Goal: Task Accomplishment & Management: Complete application form

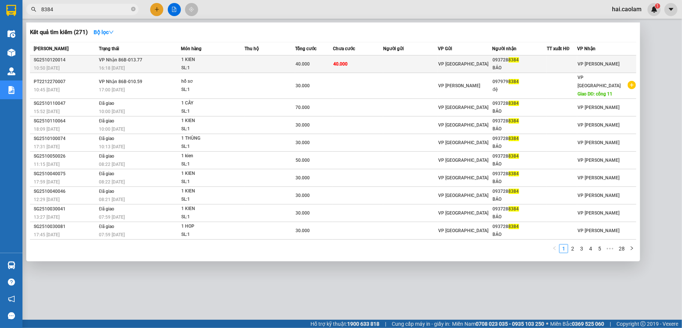
type input "8384"
click at [306, 68] on td "40.000" at bounding box center [314, 64] width 38 height 18
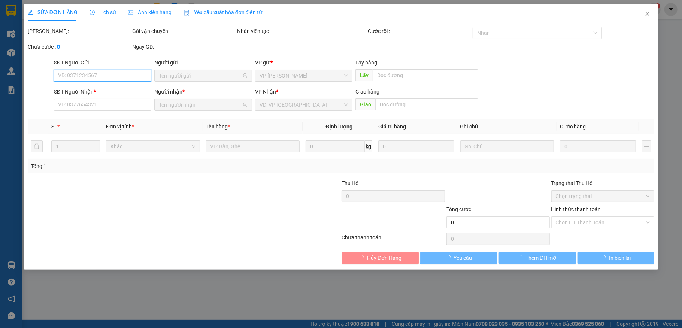
type input "0937288384"
type input "BẢO"
type input "40.000"
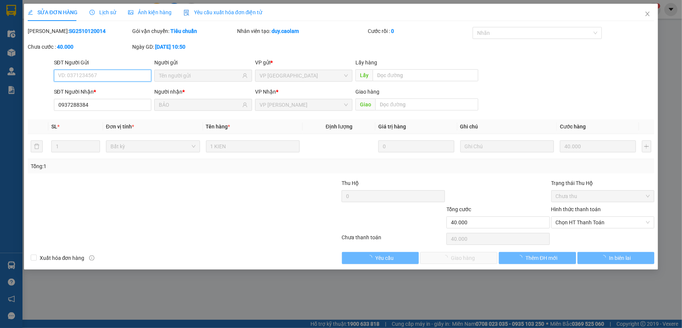
click at [572, 224] on span "Chọn HT Thanh Toán" at bounding box center [603, 222] width 94 height 11
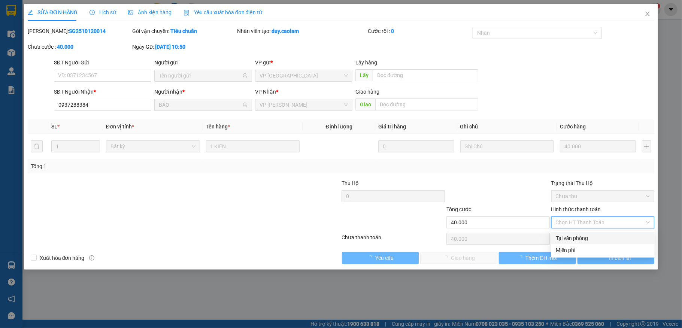
click at [577, 235] on div "Tại văn phòng" at bounding box center [603, 238] width 94 height 8
type input "0"
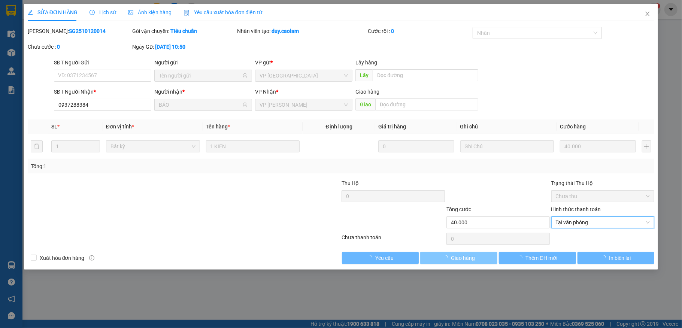
click at [453, 262] on span "Giao hàng" at bounding box center [463, 258] width 24 height 8
click at [456, 260] on span "Giao hàng" at bounding box center [463, 258] width 24 height 8
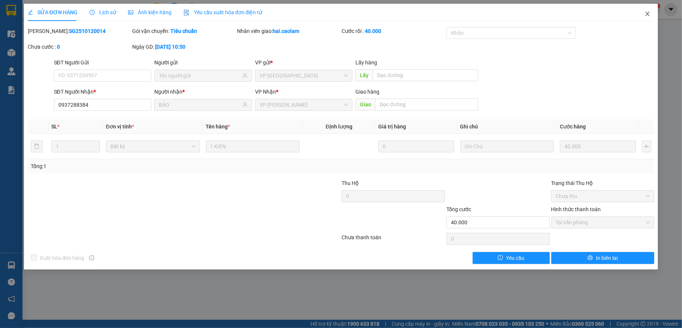
click at [647, 13] on icon "close" at bounding box center [648, 14] width 4 height 4
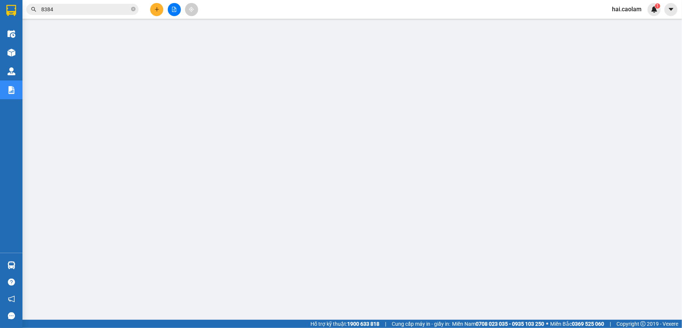
drag, startPoint x: 71, startPoint y: 14, endPoint x: 74, endPoint y: 10, distance: 5.4
click at [71, 13] on span "8384" at bounding box center [82, 9] width 112 height 11
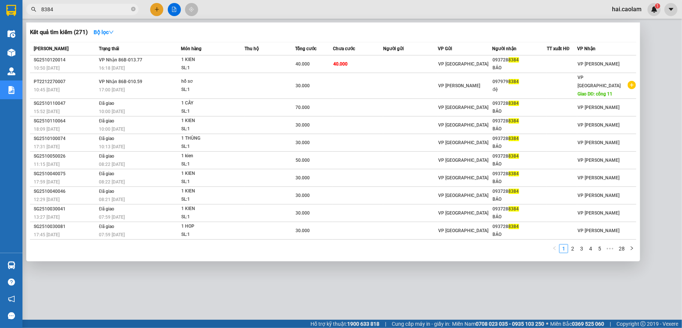
click at [74, 10] on input "8384" at bounding box center [85, 9] width 88 height 8
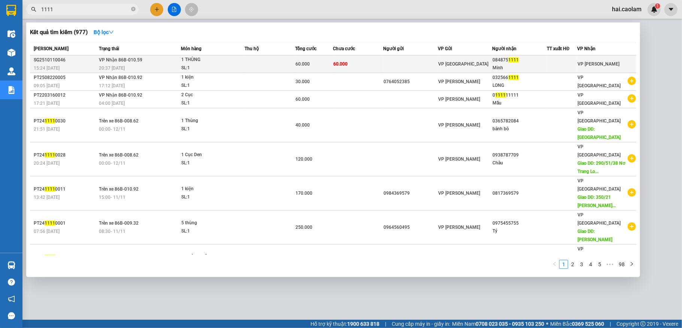
type input "1111"
click at [393, 61] on td at bounding box center [410, 64] width 55 height 18
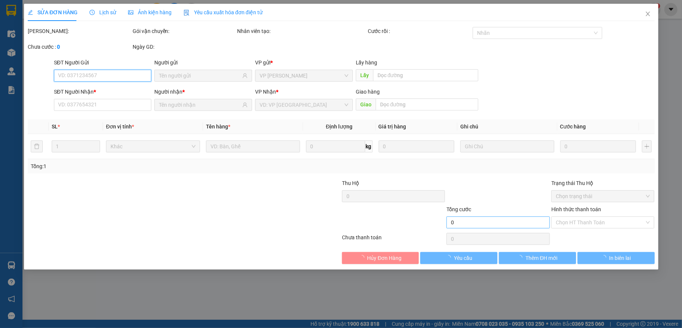
type input "0848751111"
type input "Minh"
type input "60.000"
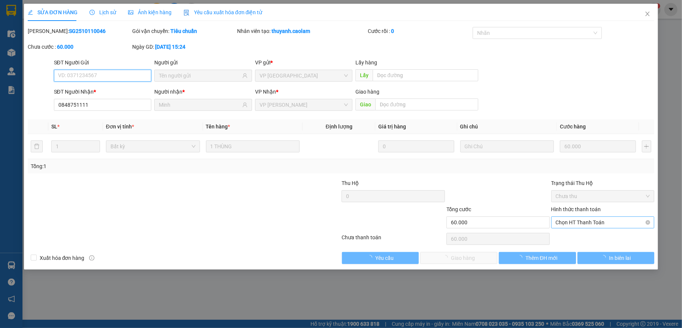
click at [589, 225] on span "Chọn HT Thanh Toán" at bounding box center [603, 222] width 94 height 11
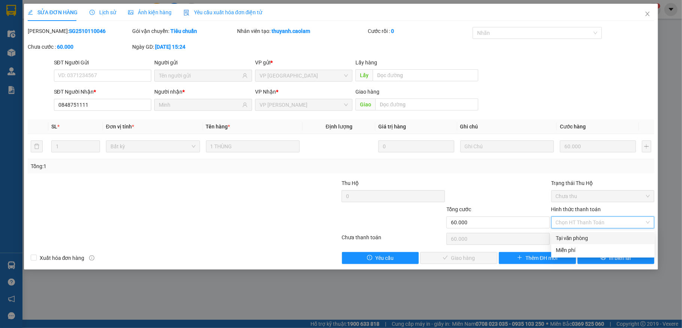
click at [575, 239] on div "Tại văn phòng" at bounding box center [603, 238] width 94 height 8
type input "0"
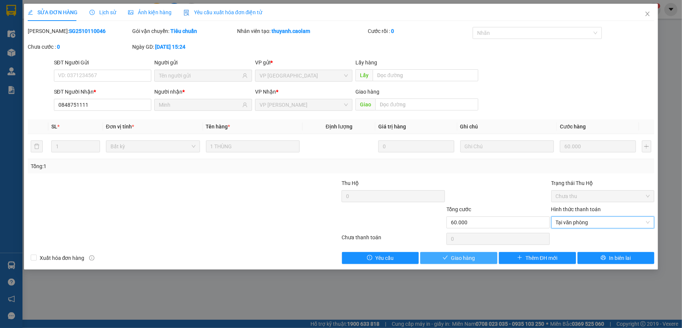
click at [482, 255] on button "Giao hàng" at bounding box center [458, 258] width 77 height 12
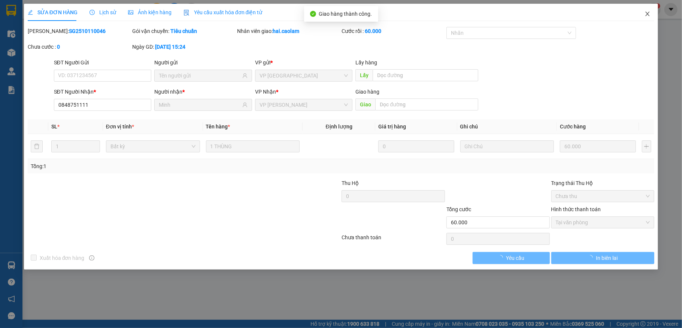
click at [649, 11] on icon "close" at bounding box center [648, 14] width 6 height 6
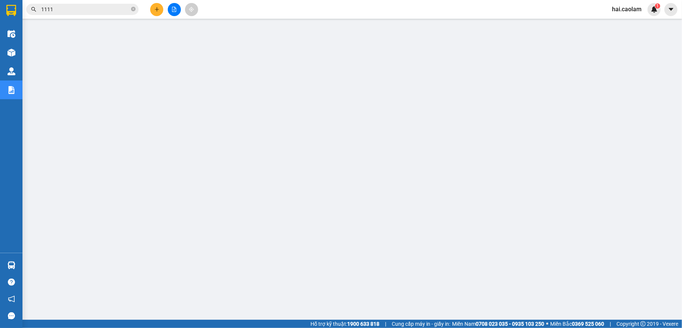
click at [94, 15] on div "Kết quả tìm kiếm ( 977 ) Bộ lọc Mã ĐH Trạng thái Món hàng Thu hộ Tổng cước Chưa…" at bounding box center [341, 9] width 682 height 19
click at [94, 10] on input "1111" at bounding box center [85, 9] width 88 height 8
